Goal: Find specific page/section

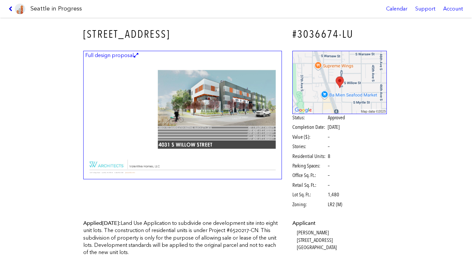
click at [10, 8] on icon at bounding box center [12, 8] width 6 height 5
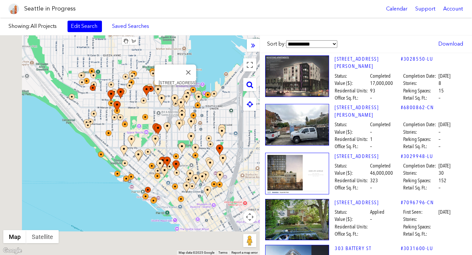
drag, startPoint x: 173, startPoint y: 91, endPoint x: 196, endPoint y: 159, distance: 71.0
click at [179, 100] on img at bounding box center [175, 94] width 7 height 11
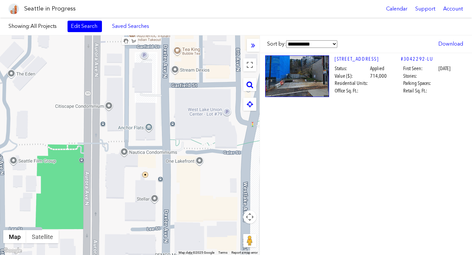
drag, startPoint x: 167, startPoint y: 166, endPoint x: 198, endPoint y: 187, distance: 37.5
click at [198, 187] on div "To navigate, press the arrow keys." at bounding box center [130, 145] width 260 height 220
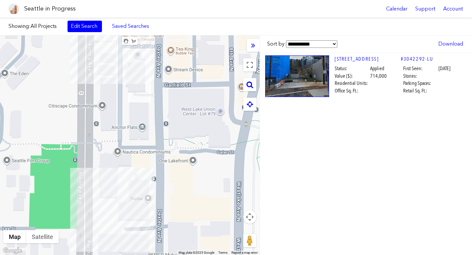
drag, startPoint x: 194, startPoint y: 168, endPoint x: 167, endPoint y: 168, distance: 26.9
click at [167, 168] on div "To navigate, press the arrow keys." at bounding box center [130, 145] width 260 height 220
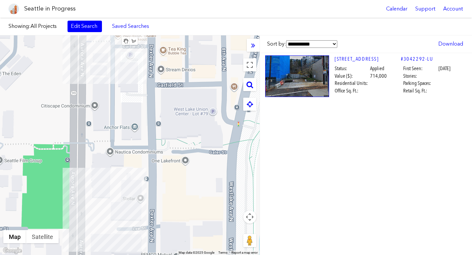
click at [186, 162] on div "To navigate, press the arrow keys." at bounding box center [130, 145] width 260 height 220
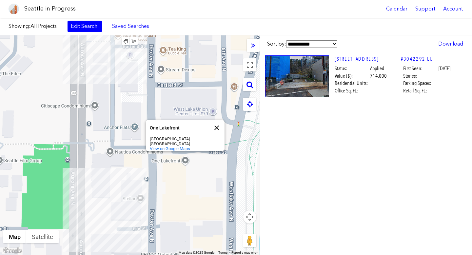
click at [219, 124] on button "Close" at bounding box center [217, 128] width 16 height 16
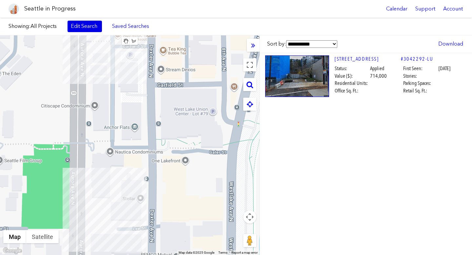
click at [90, 24] on link "Edit Search" at bounding box center [85, 26] width 34 height 11
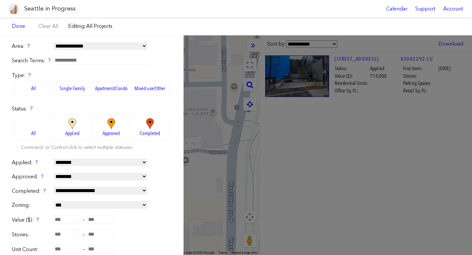
click at [150, 126] on img at bounding box center [150, 123] width 18 height 11
click at [34, 125] on label "All" at bounding box center [33, 128] width 39 height 26
click at [200, 139] on div "**********" at bounding box center [236, 145] width 472 height 220
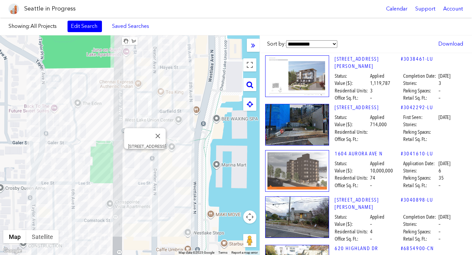
click at [146, 156] on div "To navigate, press the arrow keys. [STREET_ADDRESS]" at bounding box center [130, 145] width 260 height 220
click at [143, 158] on div "To navigate, press the arrow keys. [STREET_ADDRESS]" at bounding box center [130, 145] width 260 height 220
